Goal: Task Accomplishment & Management: Use online tool/utility

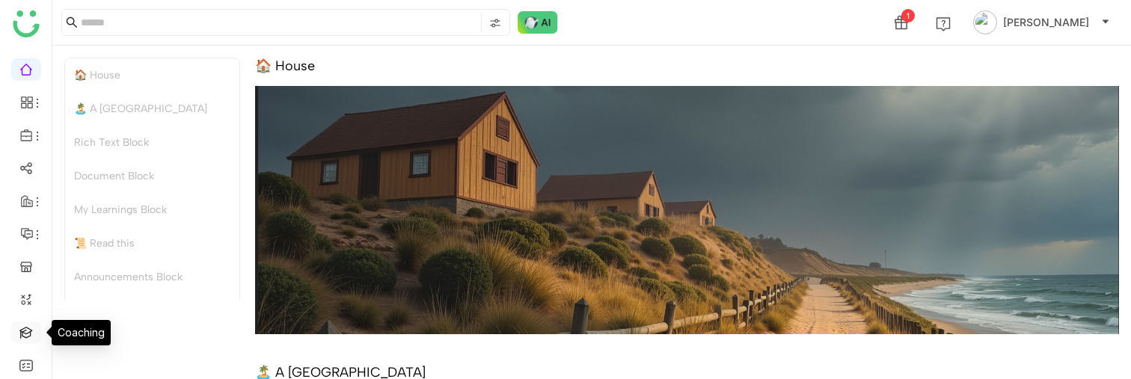
click at [33, 332] on link at bounding box center [25, 331] width 13 height 13
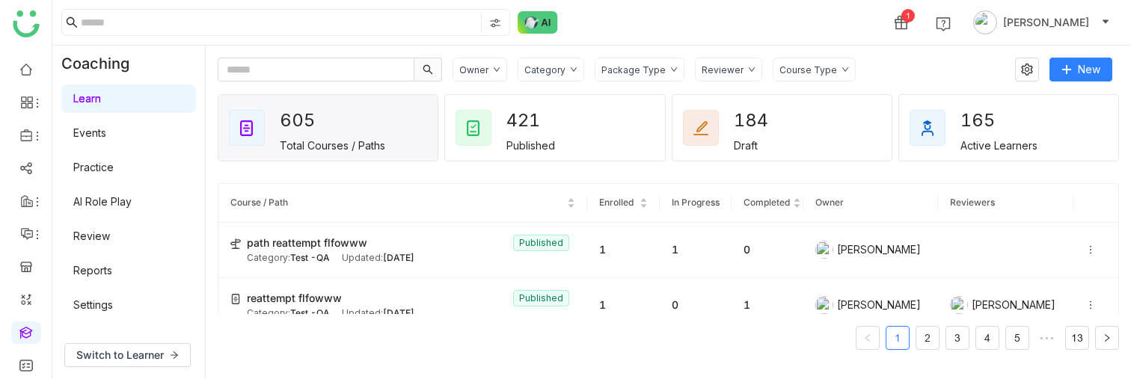
click at [130, 195] on link "AI Role Play" at bounding box center [102, 201] width 58 height 13
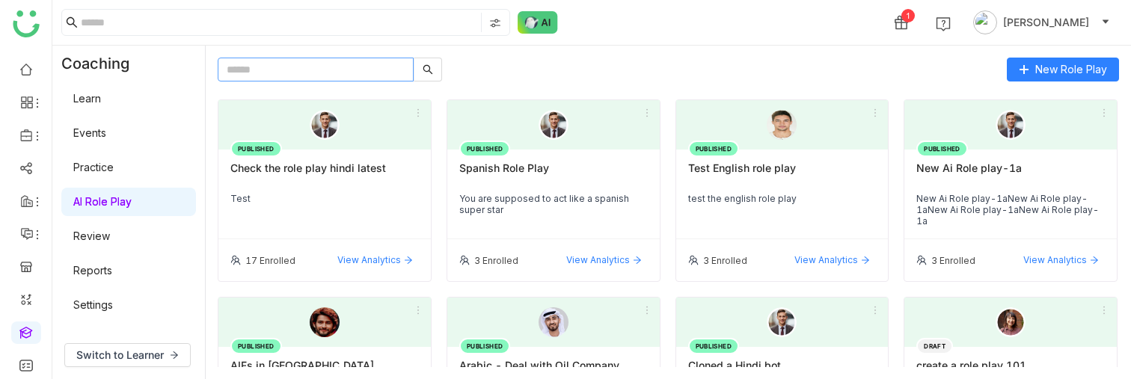
click at [275, 75] on input "text" at bounding box center [316, 70] width 196 height 24
type input "***"
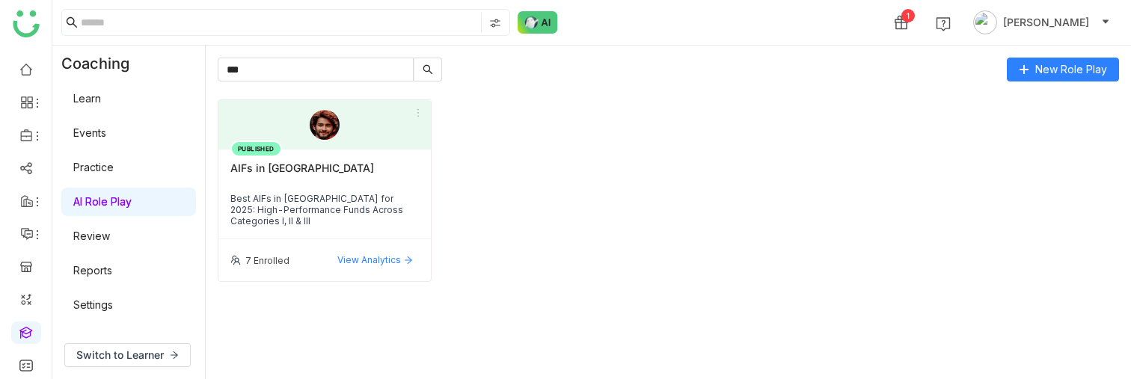
click at [393, 247] on div "7 Enrolled View Analytics" at bounding box center [324, 260] width 212 height 42
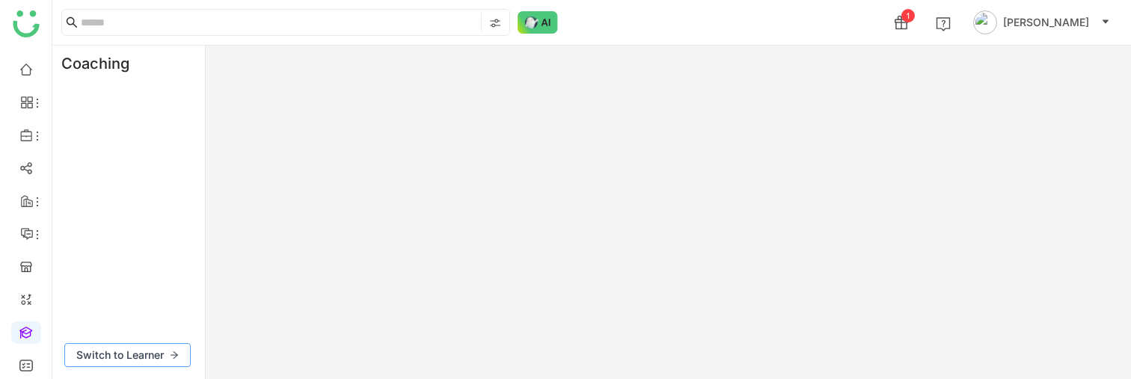
click at [138, 358] on span "Switch to Learner" at bounding box center [120, 355] width 88 height 16
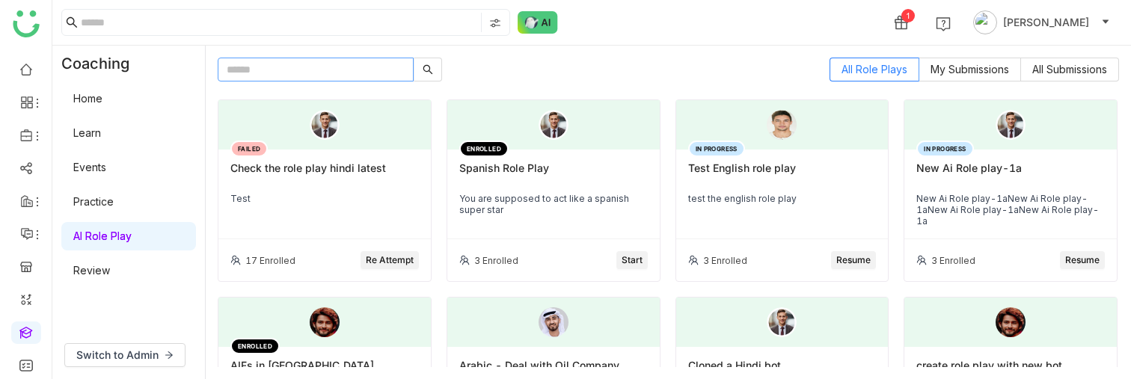
click at [279, 65] on input "text" at bounding box center [316, 70] width 196 height 24
type input "***"
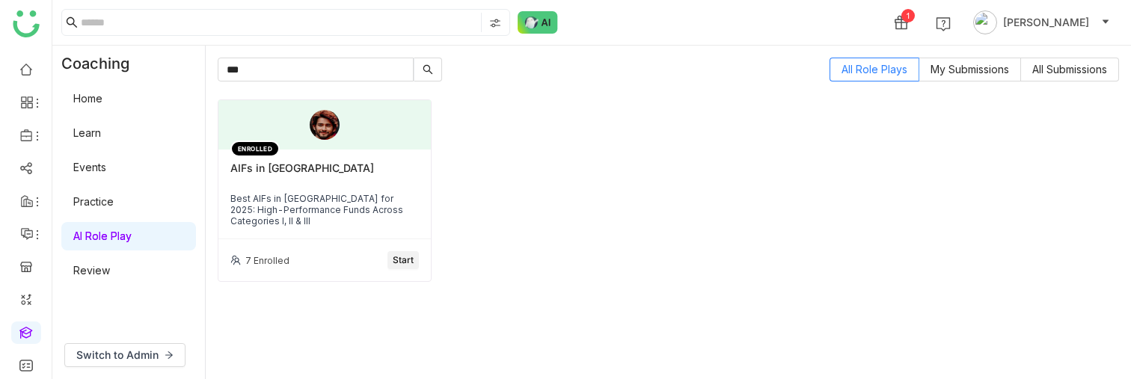
click at [410, 254] on span "Start" at bounding box center [403, 261] width 21 height 14
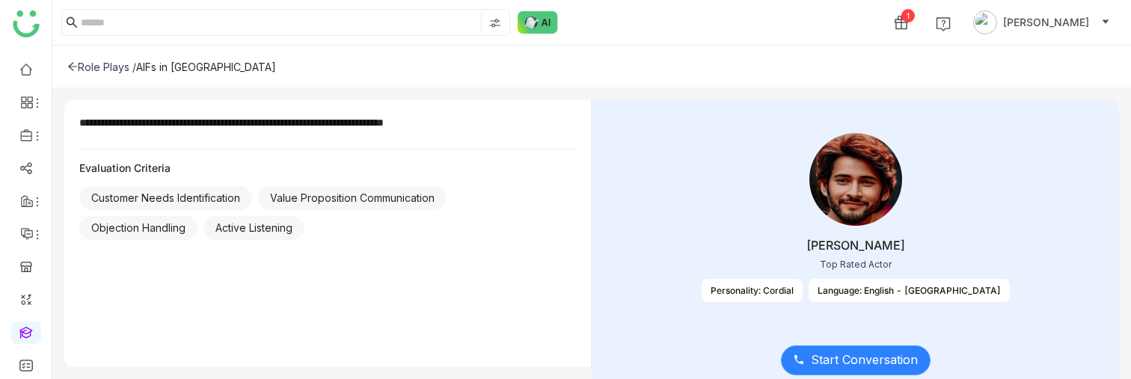
click at [853, 366] on span "Start Conversation" at bounding box center [864, 360] width 107 height 19
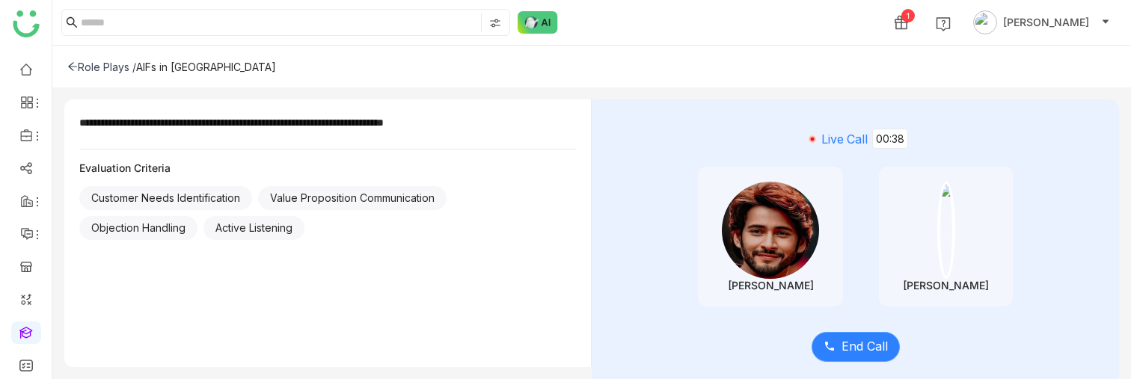
click at [847, 340] on span "End Call" at bounding box center [865, 346] width 46 height 19
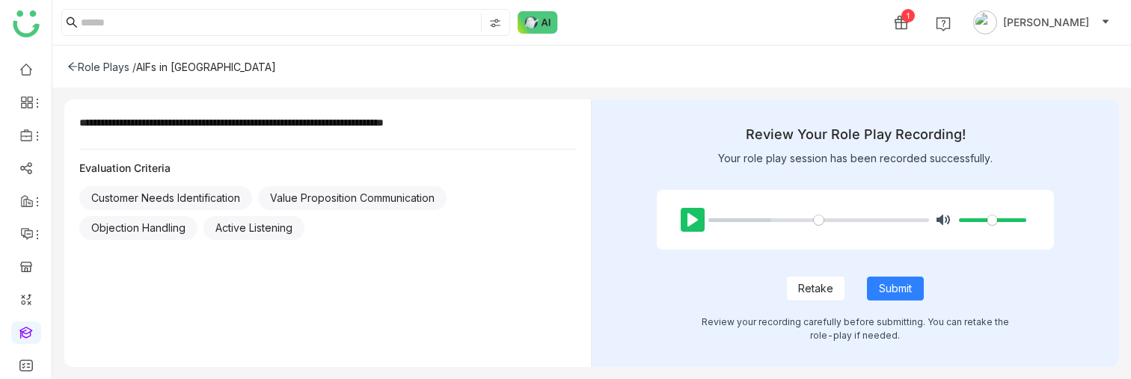
click at [692, 218] on button "Pause Play" at bounding box center [693, 220] width 24 height 24
click at [697, 227] on button "Pause Play" at bounding box center [693, 220] width 24 height 24
type input "*****"
click at [899, 300] on div "Pause Play % buffered 00:00 Unmute Mute Retake Submit Review your recording car…" at bounding box center [855, 263] width 397 height 159
click at [898, 284] on span "Submit" at bounding box center [895, 289] width 33 height 16
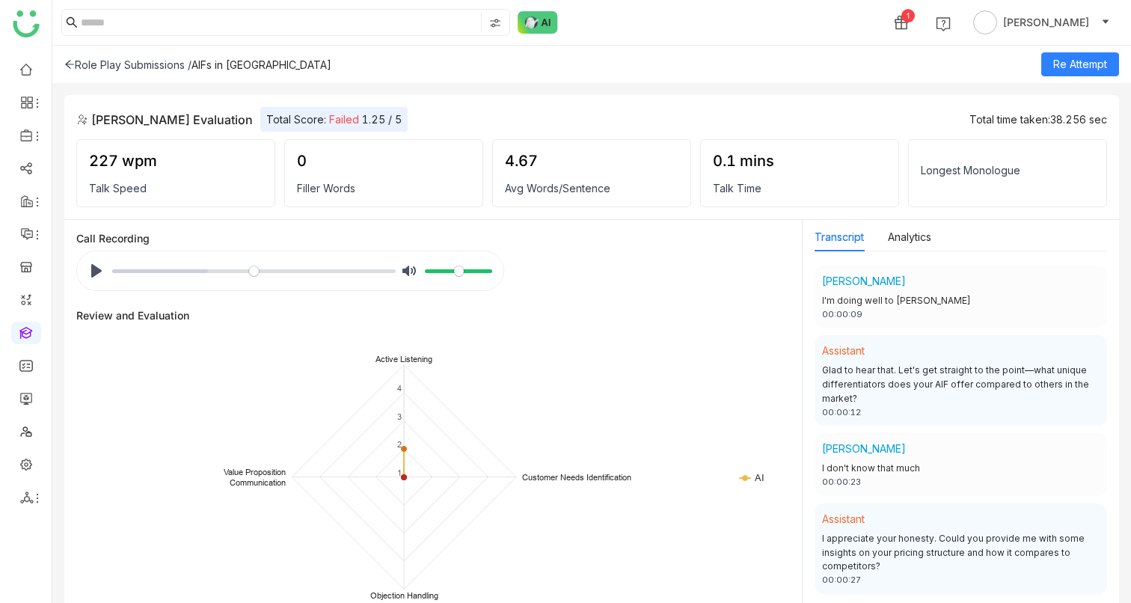
scroll to position [207, 0]
